Goal: Task Accomplishment & Management: Manage account settings

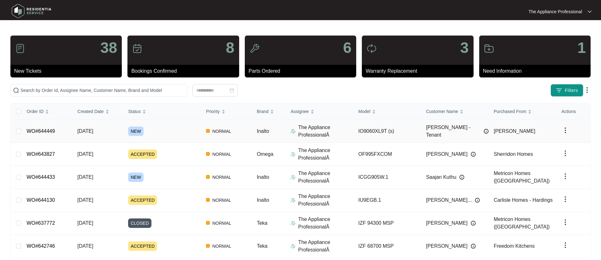
click at [54, 136] on td "WO#644449" at bounding box center [46, 131] width 51 height 23
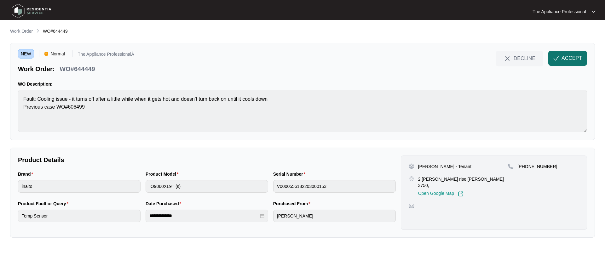
click at [561, 56] on button "ACCEPT" at bounding box center [568, 58] width 39 height 15
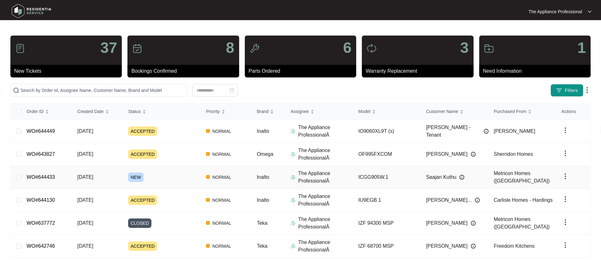
click at [143, 179] on span "NEW" at bounding box center [135, 177] width 15 height 9
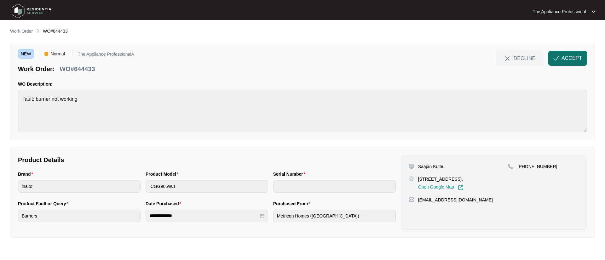
click at [568, 58] on span "ACCEPT" at bounding box center [572, 59] width 20 height 8
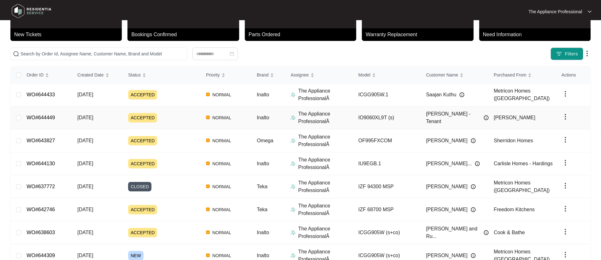
scroll to position [120, 0]
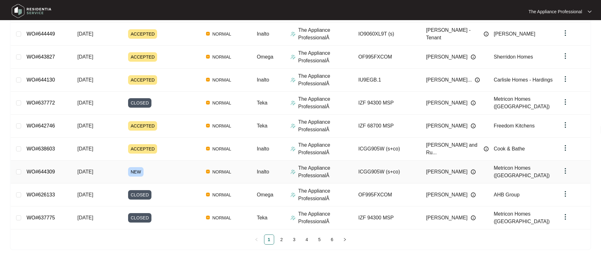
click at [118, 171] on td "[DATE]" at bounding box center [97, 172] width 51 height 23
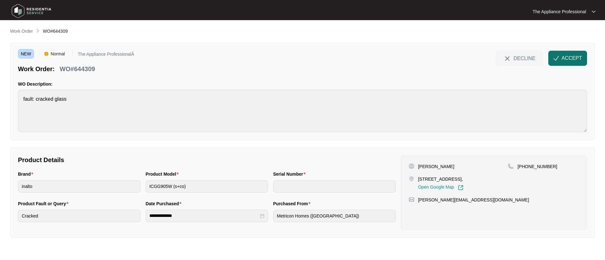
click at [579, 62] on span "ACCEPT" at bounding box center [572, 59] width 20 height 8
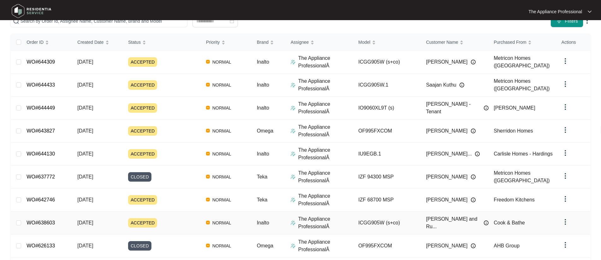
scroll to position [120, 0]
